Goal: Information Seeking & Learning: Learn about a topic

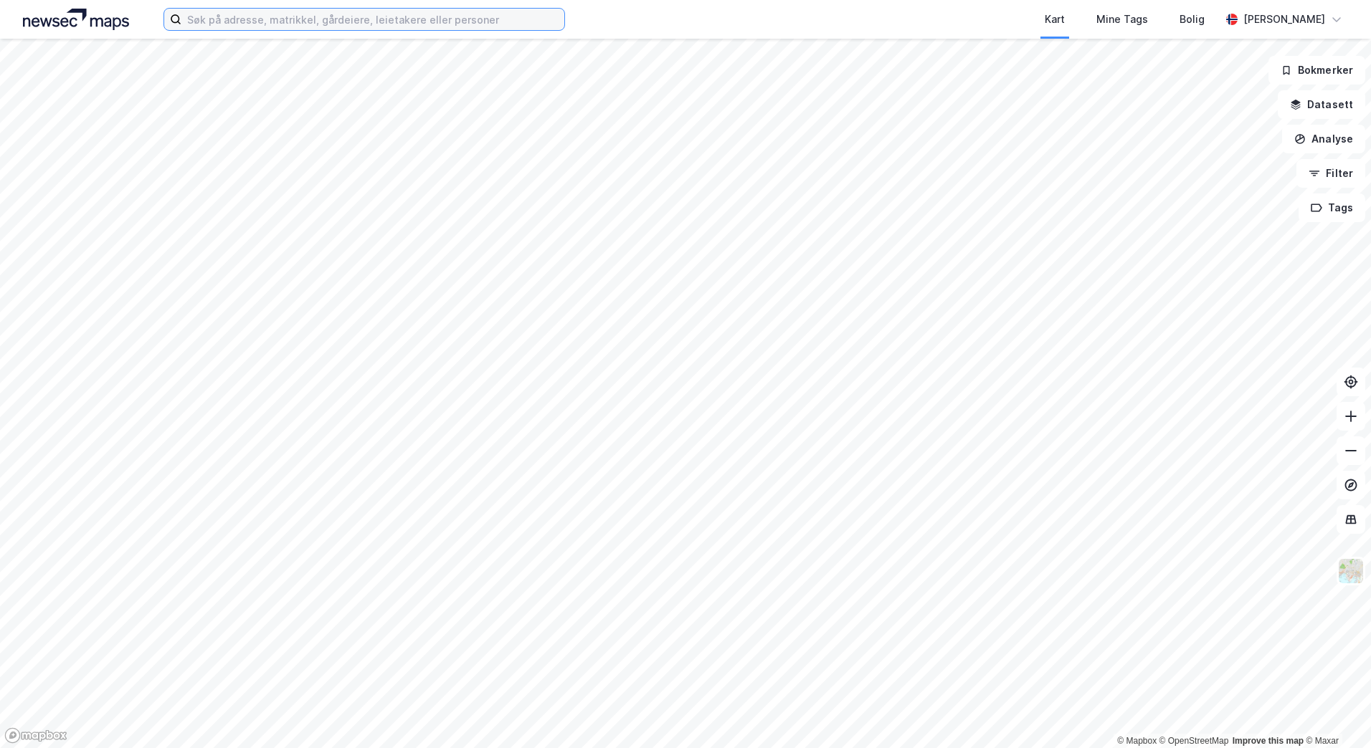
click at [209, 15] on input at bounding box center [372, 20] width 383 height 22
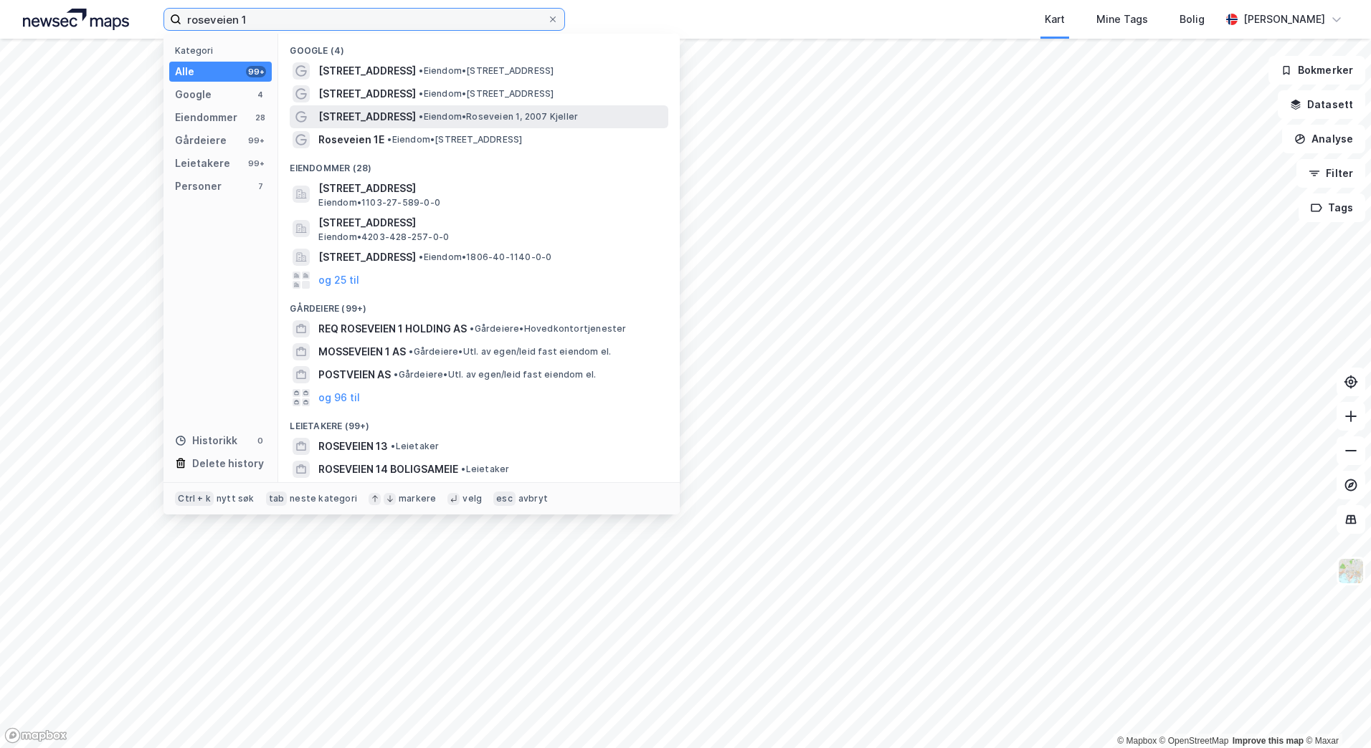
type input "roseveien 1"
click at [467, 111] on span "• Eiendom • Roseveien 1, 2007 [PERSON_NAME]" at bounding box center [498, 116] width 159 height 11
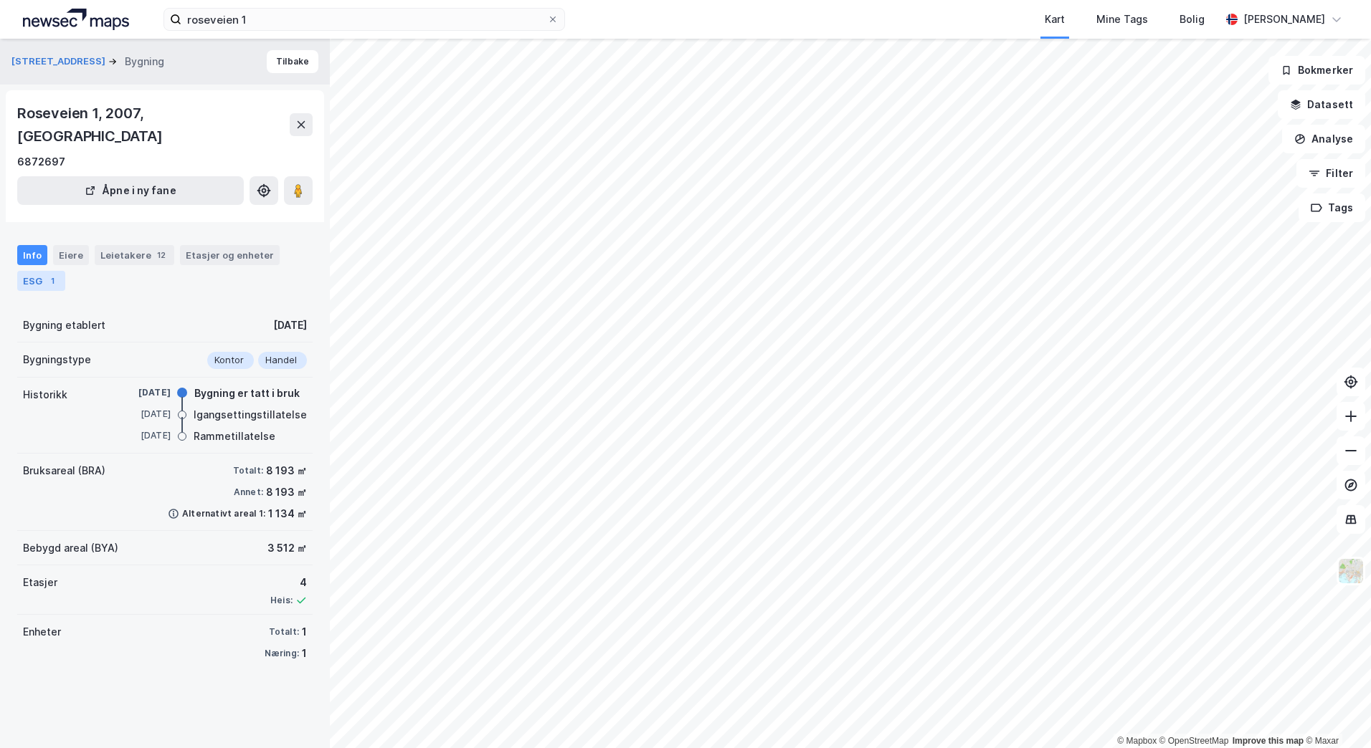
click at [39, 271] on div "ESG 1" at bounding box center [41, 281] width 48 height 20
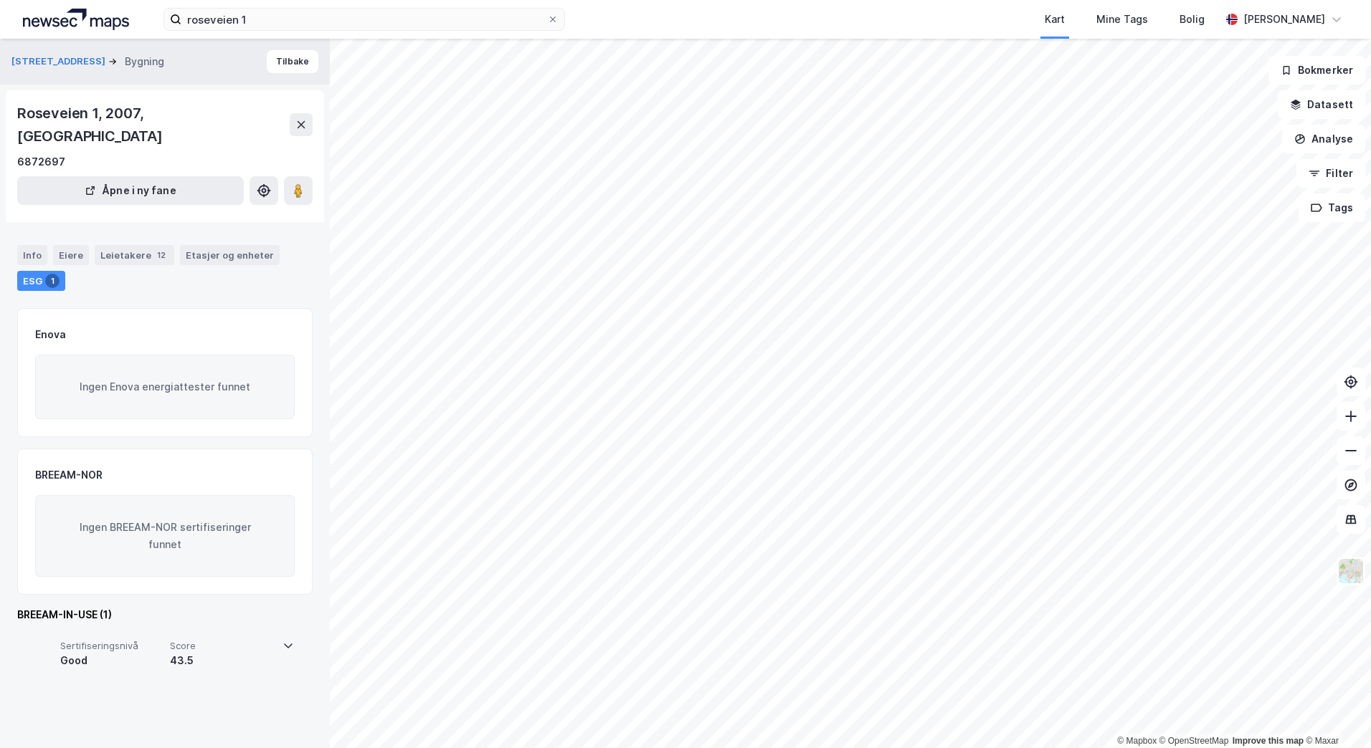
click at [289, 640] on icon at bounding box center [287, 645] width 11 height 11
click at [63, 245] on div "Eiere" at bounding box center [71, 255] width 36 height 20
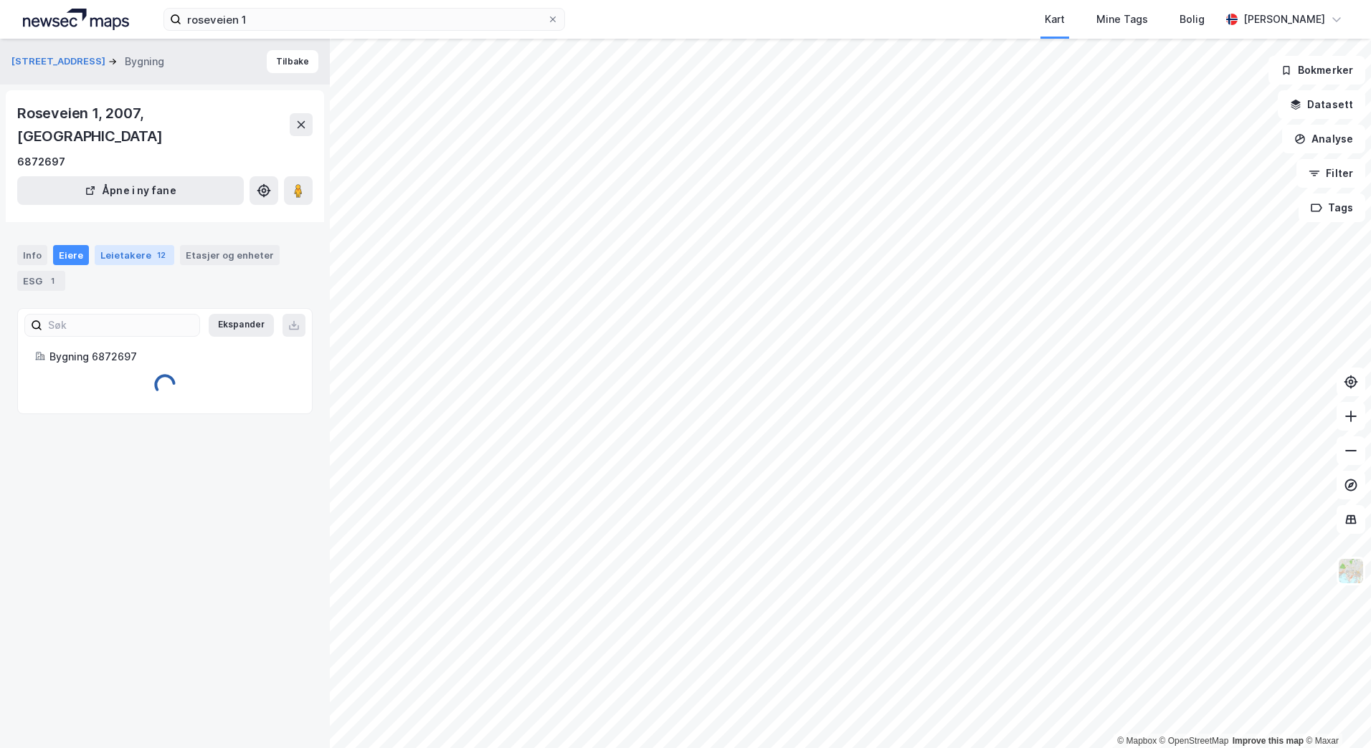
click at [95, 245] on div "Leietakere 12" at bounding box center [135, 255] width 80 height 20
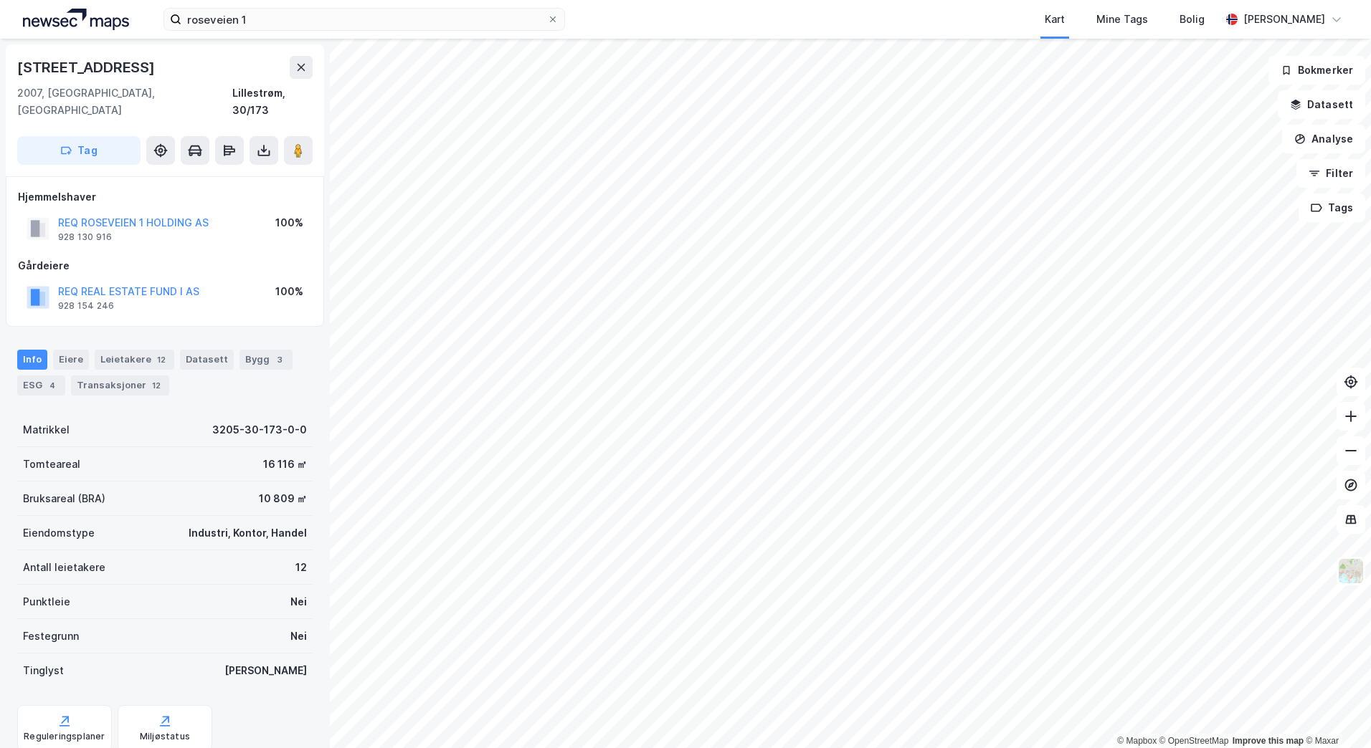
scroll to position [2, 0]
